Goal: Browse casually: Explore the website without a specific task or goal

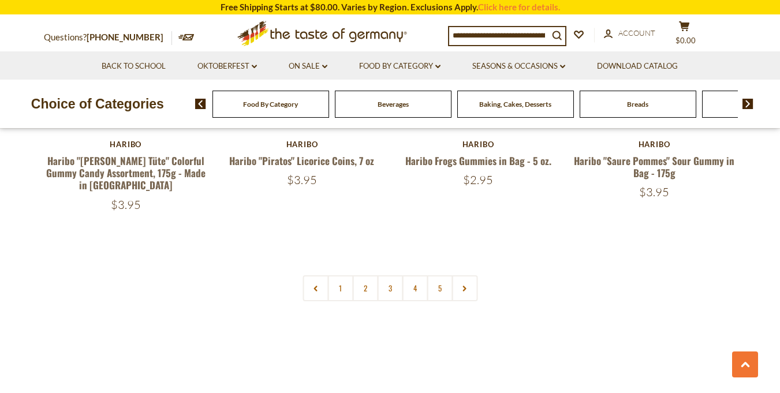
scroll to position [2597, 0]
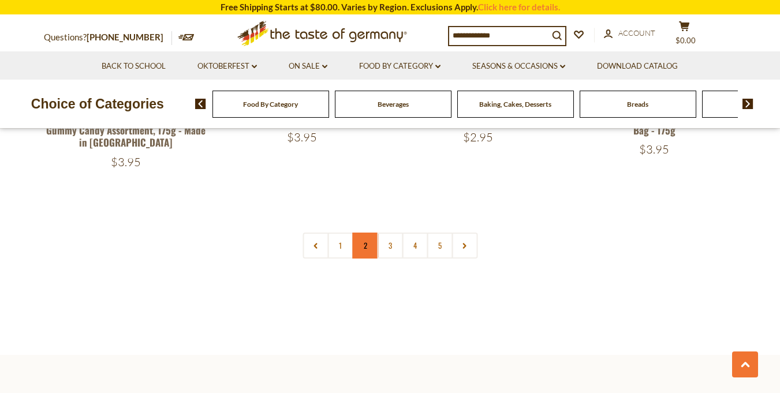
click at [362, 233] on link "2" at bounding box center [365, 246] width 26 height 26
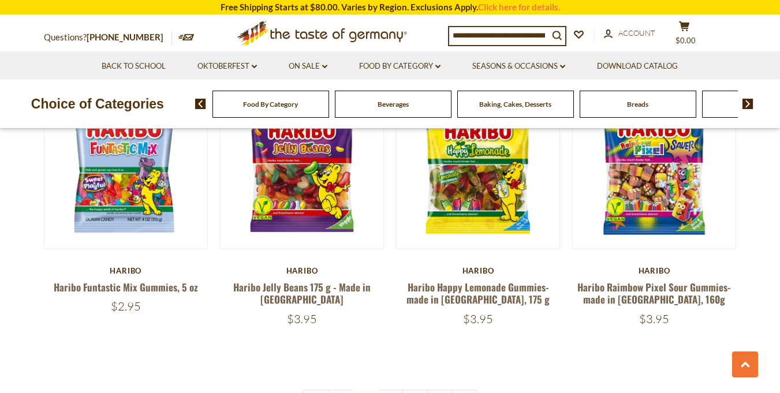
scroll to position [2547, 0]
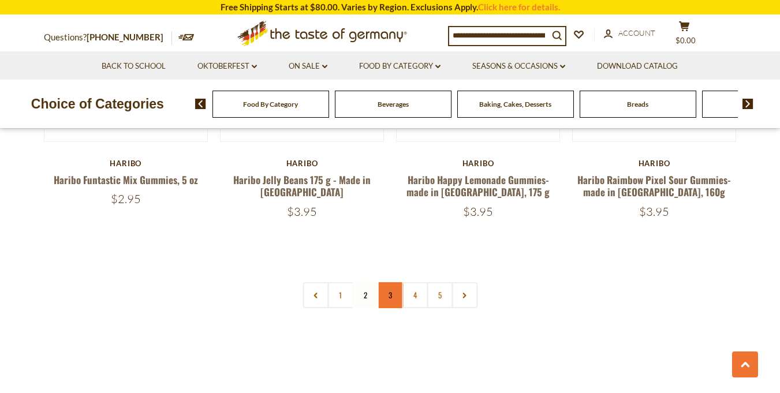
click at [388, 282] on link "3" at bounding box center [390, 295] width 26 height 26
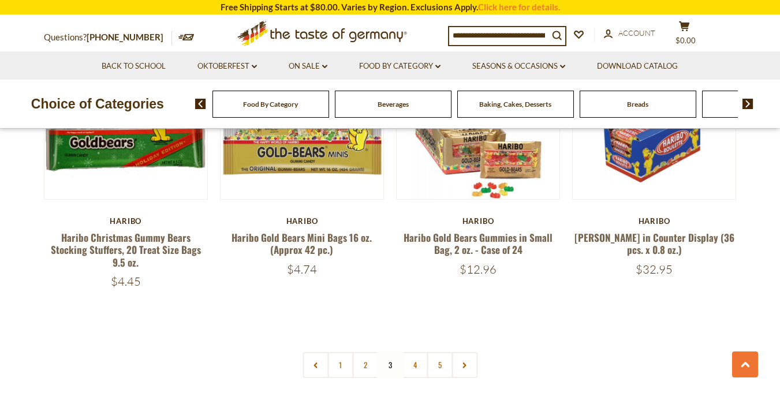
click at [419, 352] on link "4" at bounding box center [415, 365] width 26 height 26
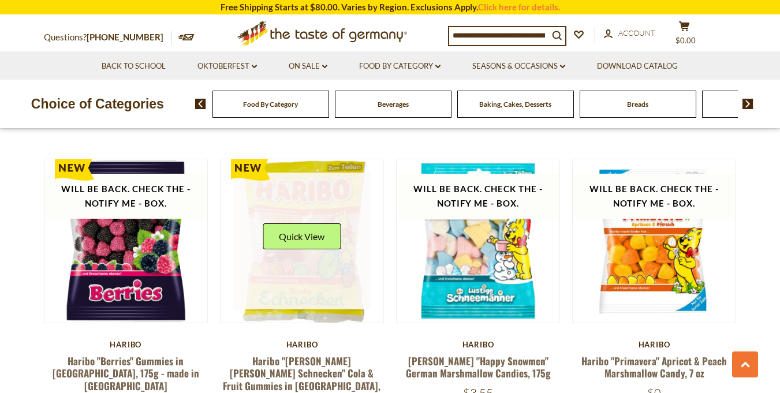
scroll to position [2539, 0]
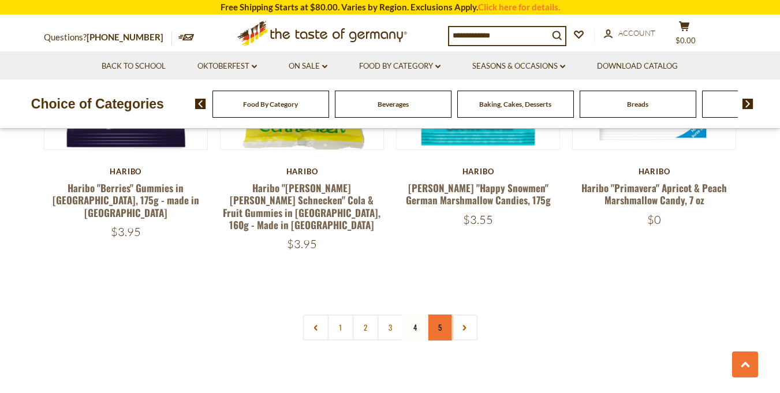
click at [433, 315] on link "5" at bounding box center [439, 328] width 26 height 26
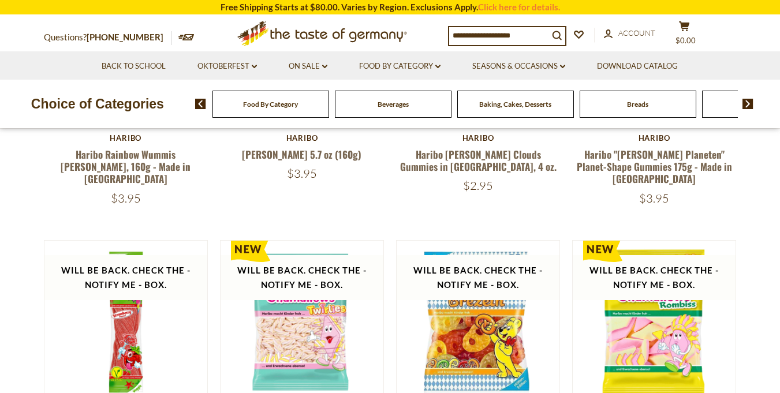
scroll to position [181, 0]
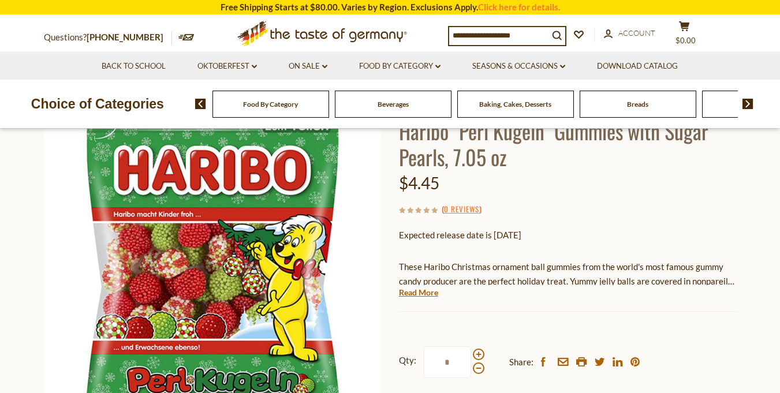
scroll to position [115, 0]
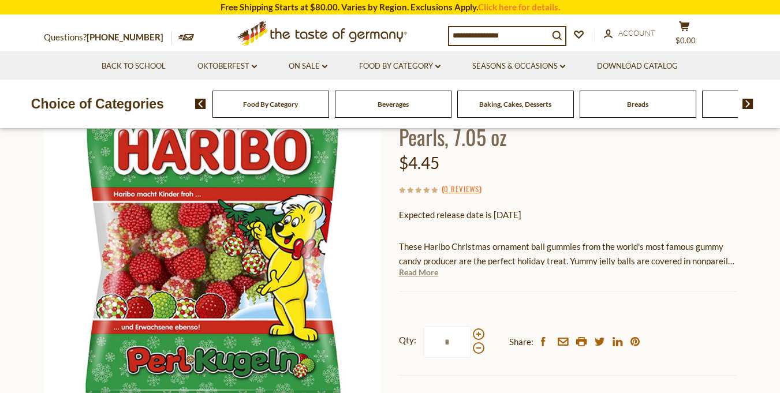
click at [414, 270] on link "Read More" at bounding box center [418, 273] width 39 height 12
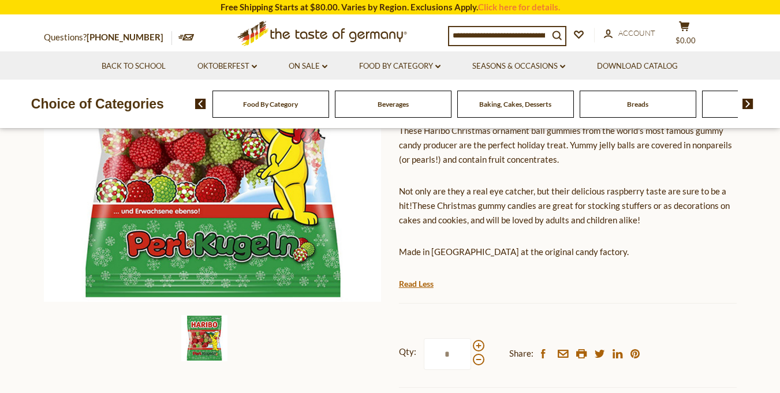
scroll to position [231, 0]
